Goal: Task Accomplishment & Management: Manage account settings

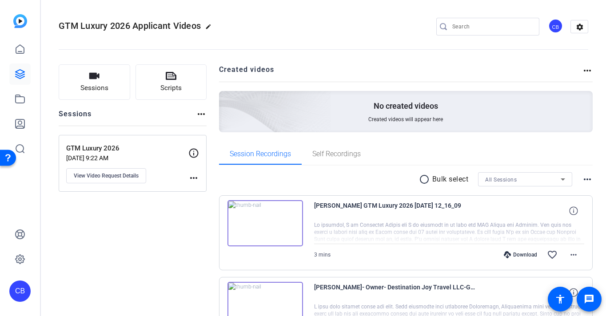
scroll to position [311, 0]
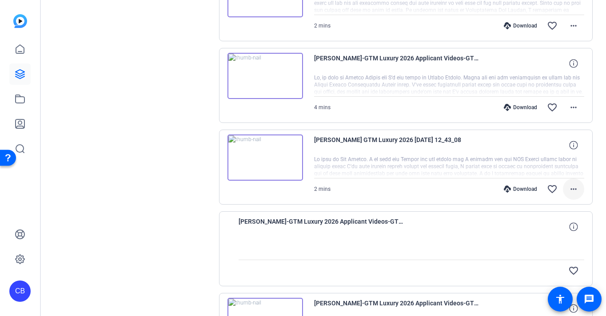
click at [573, 187] on mat-icon "more_horiz" at bounding box center [573, 189] width 11 height 11
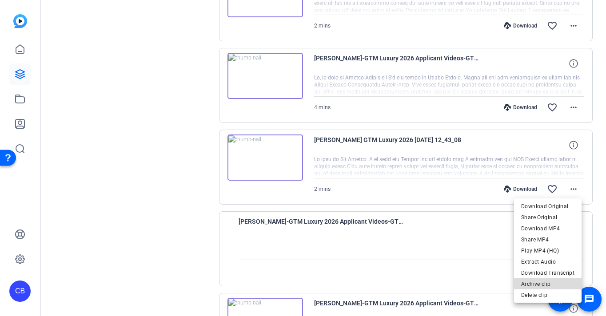
click at [549, 282] on span "Archive clip" at bounding box center [547, 284] width 53 height 11
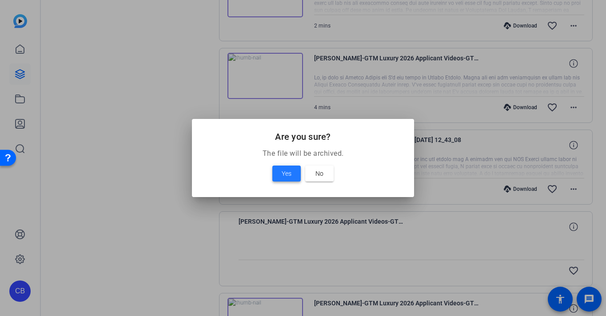
click at [285, 172] on span "Yes" at bounding box center [286, 173] width 10 height 11
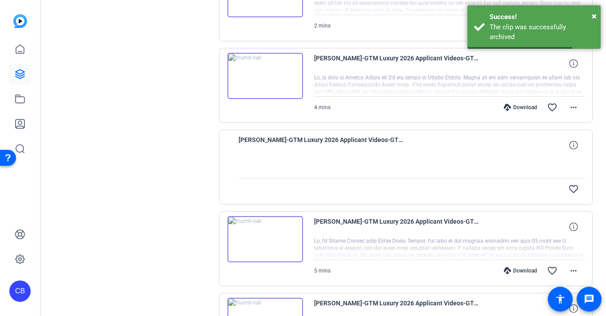
click at [265, 73] on img at bounding box center [264, 76] width 75 height 46
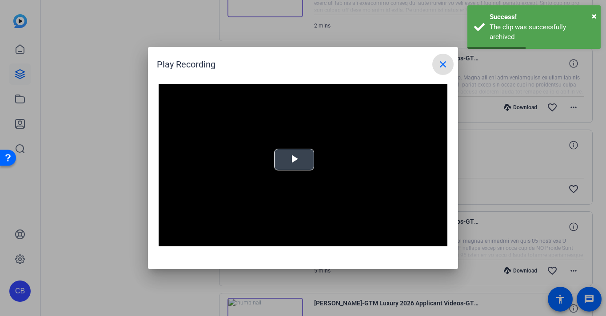
click at [294, 160] on span "Video Player" at bounding box center [294, 160] width 0 height 0
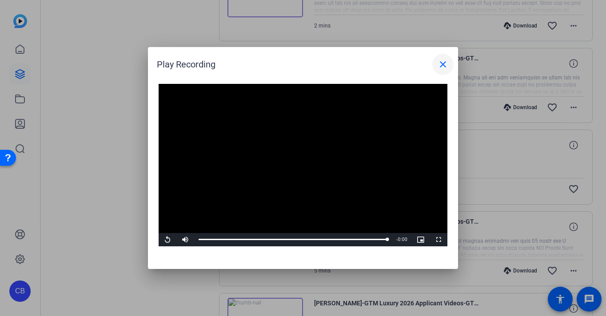
click at [443, 61] on mat-icon "close" at bounding box center [442, 64] width 11 height 11
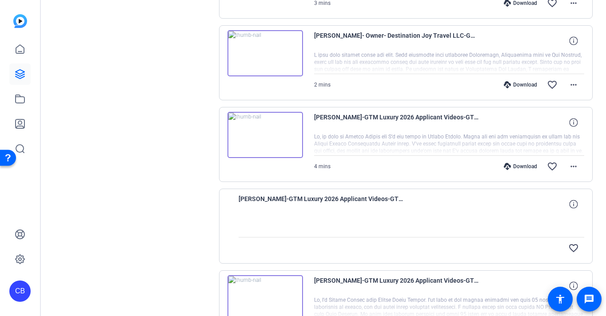
scroll to position [266, 0]
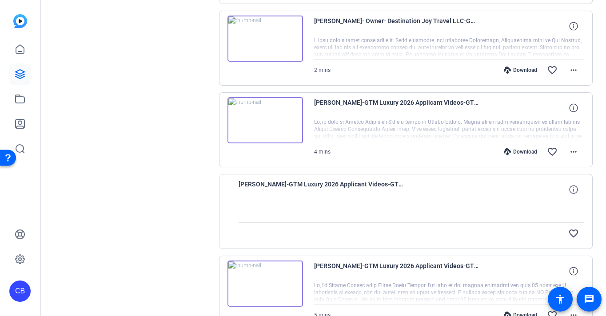
click at [261, 36] on img at bounding box center [264, 39] width 75 height 46
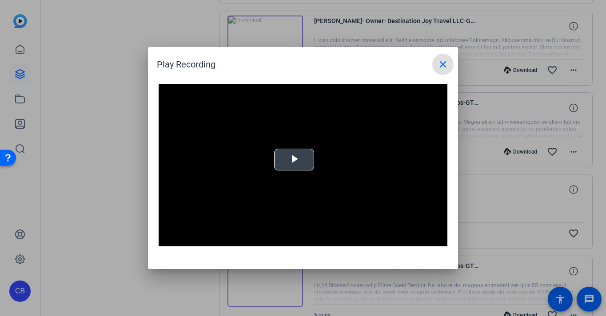
click at [294, 160] on span "Video Player" at bounding box center [294, 160] width 0 height 0
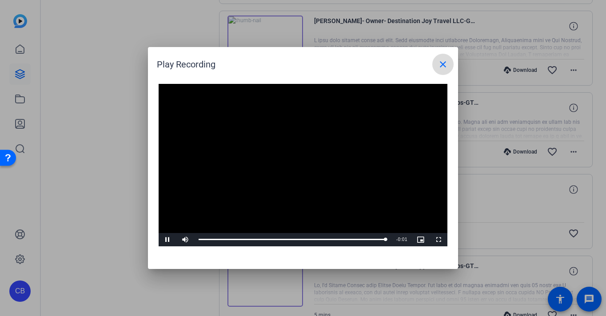
click at [442, 62] on mat-icon "close" at bounding box center [442, 64] width 11 height 11
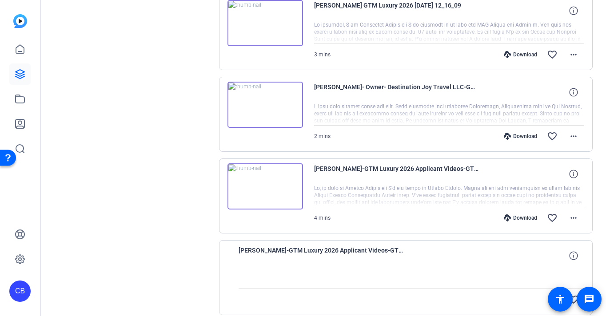
scroll to position [133, 0]
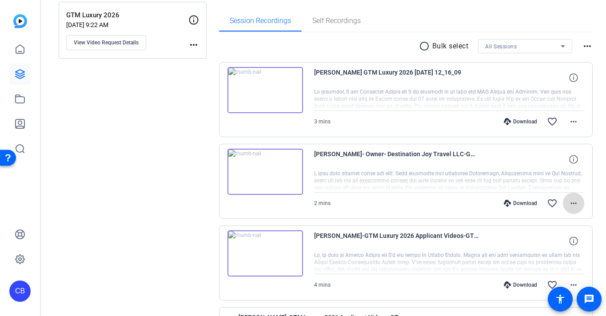
click at [575, 200] on span at bounding box center [573, 203] width 21 height 21
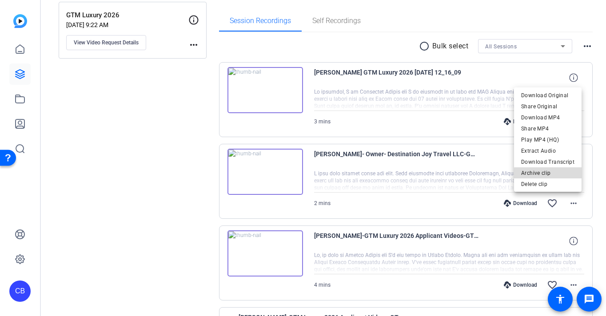
click at [564, 175] on span "Archive clip" at bounding box center [547, 173] width 53 height 11
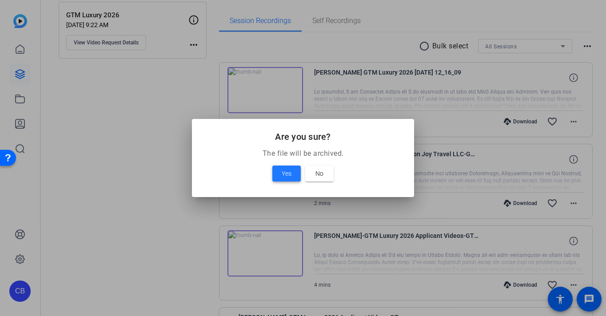
click at [289, 173] on span "Yes" at bounding box center [286, 173] width 10 height 11
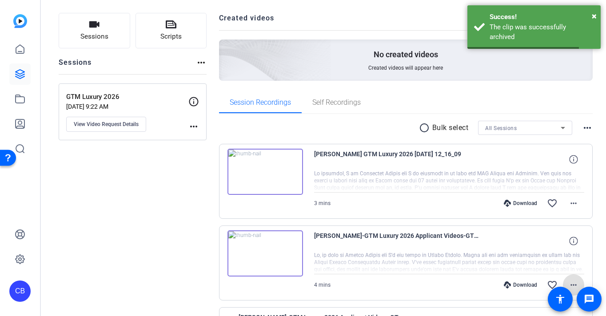
scroll to position [44, 0]
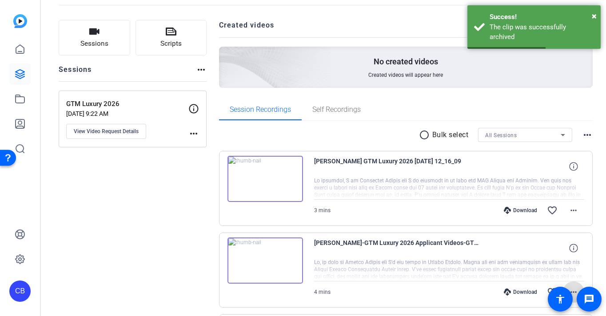
click at [261, 172] on img at bounding box center [264, 179] width 75 height 46
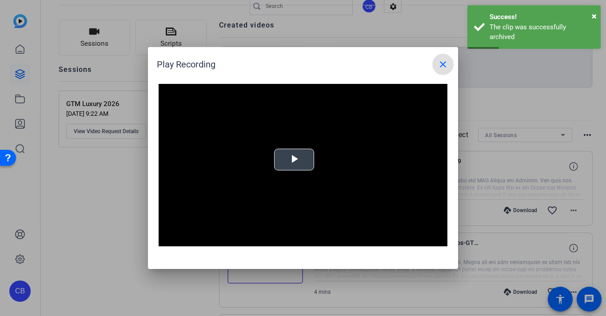
click at [300, 153] on div "Video Player is loading. Play Video Play Mute Current Time 0:00 / Duration -:- …" at bounding box center [303, 165] width 289 height 163
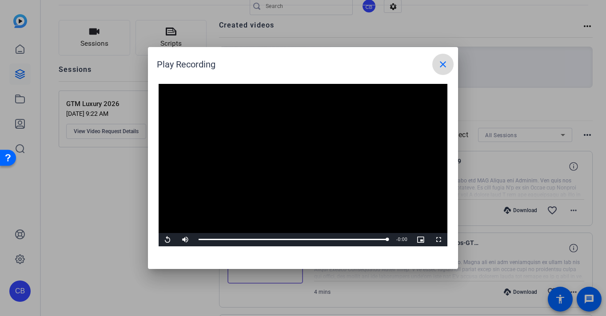
click at [444, 62] on mat-icon "close" at bounding box center [442, 64] width 11 height 11
